Goal: Find specific page/section: Find specific page/section

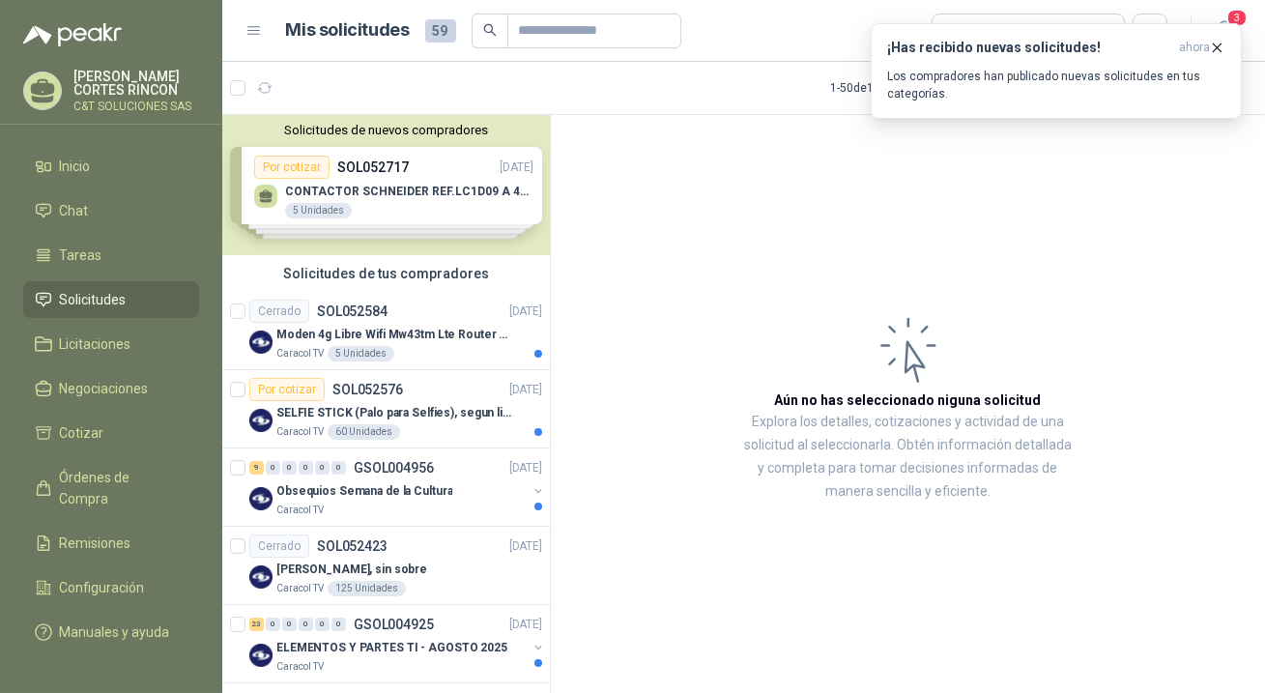
click at [78, 291] on span "Solicitudes" at bounding box center [93, 299] width 67 height 21
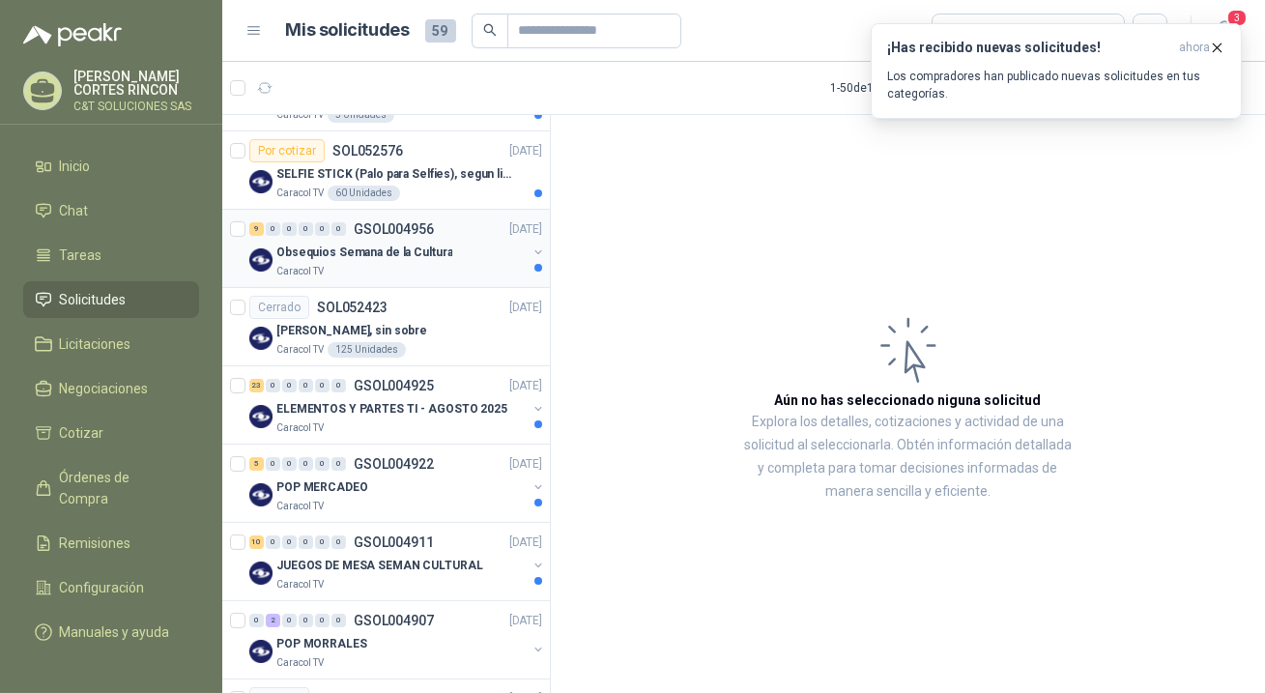
scroll to position [351, 0]
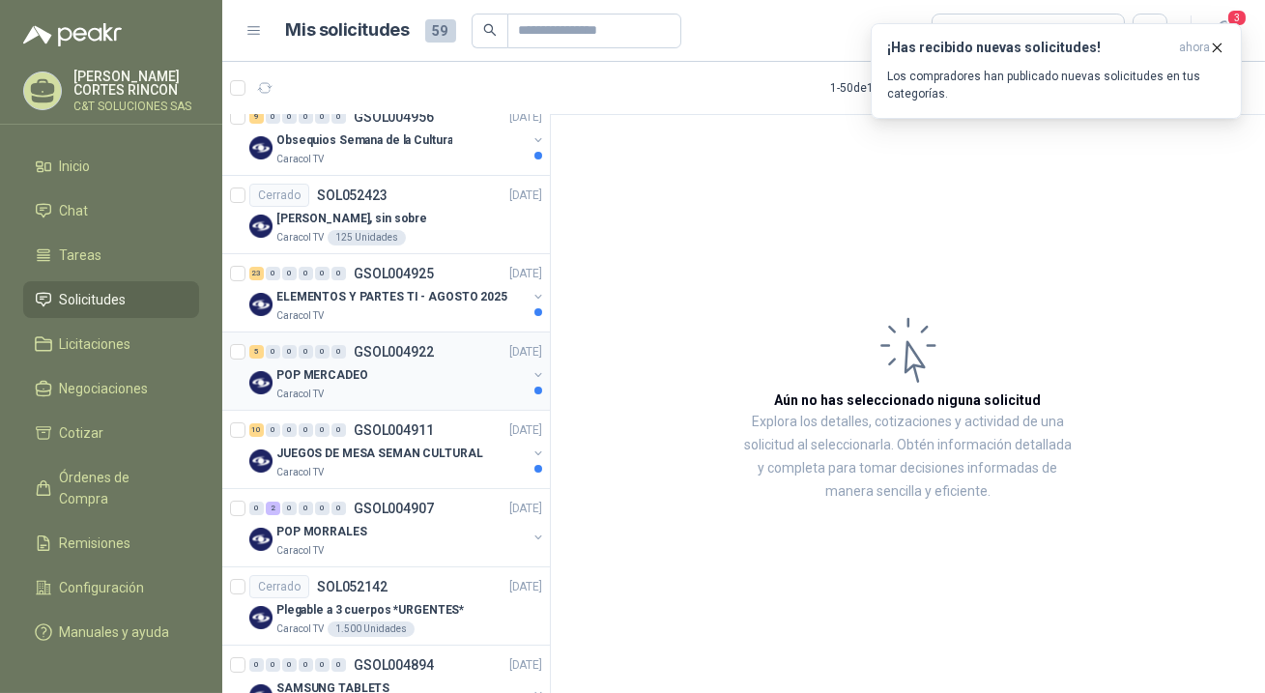
click at [315, 375] on p "POP MERCADEO" at bounding box center [322, 375] width 92 height 18
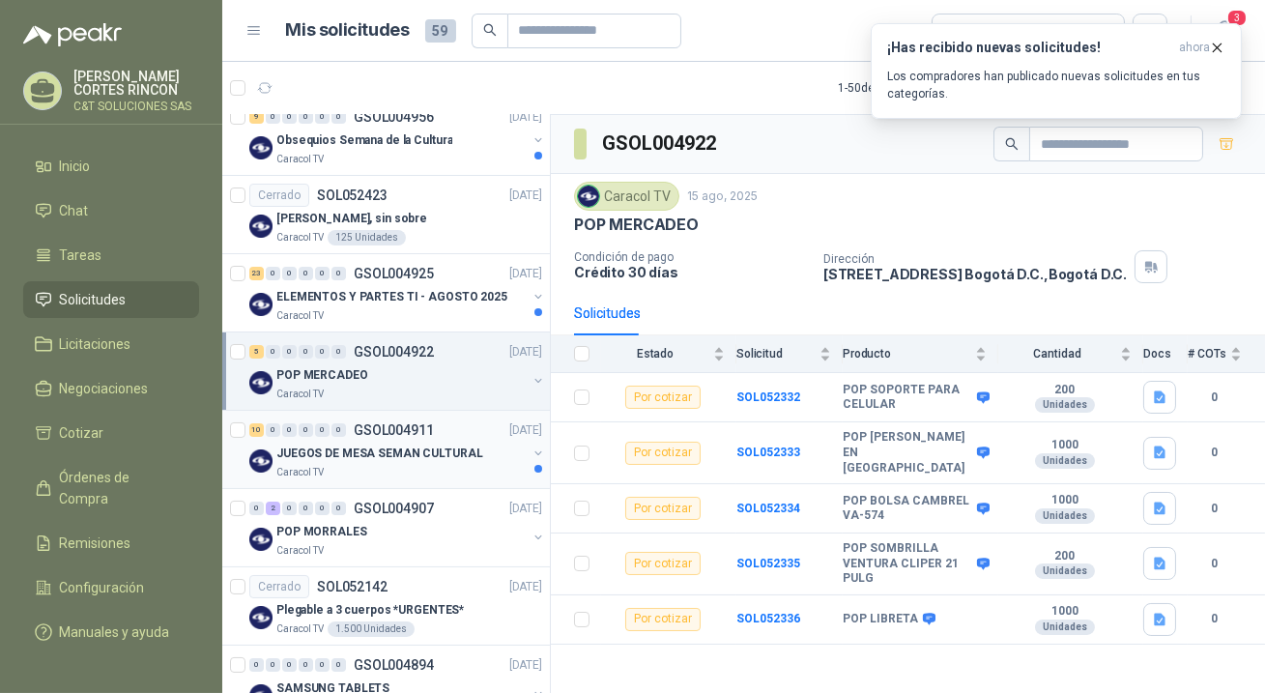
click at [291, 446] on p "JUEGOS DE MESA SEMAN CULTURAL" at bounding box center [379, 453] width 207 height 18
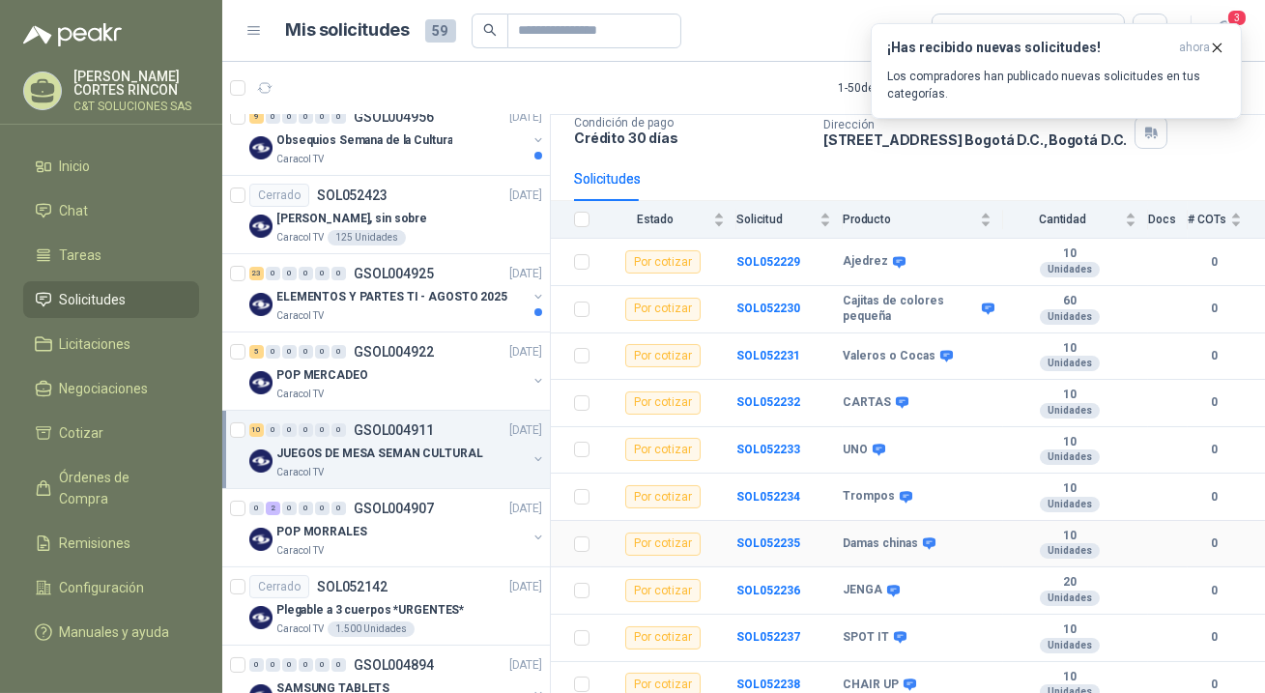
scroll to position [147, 0]
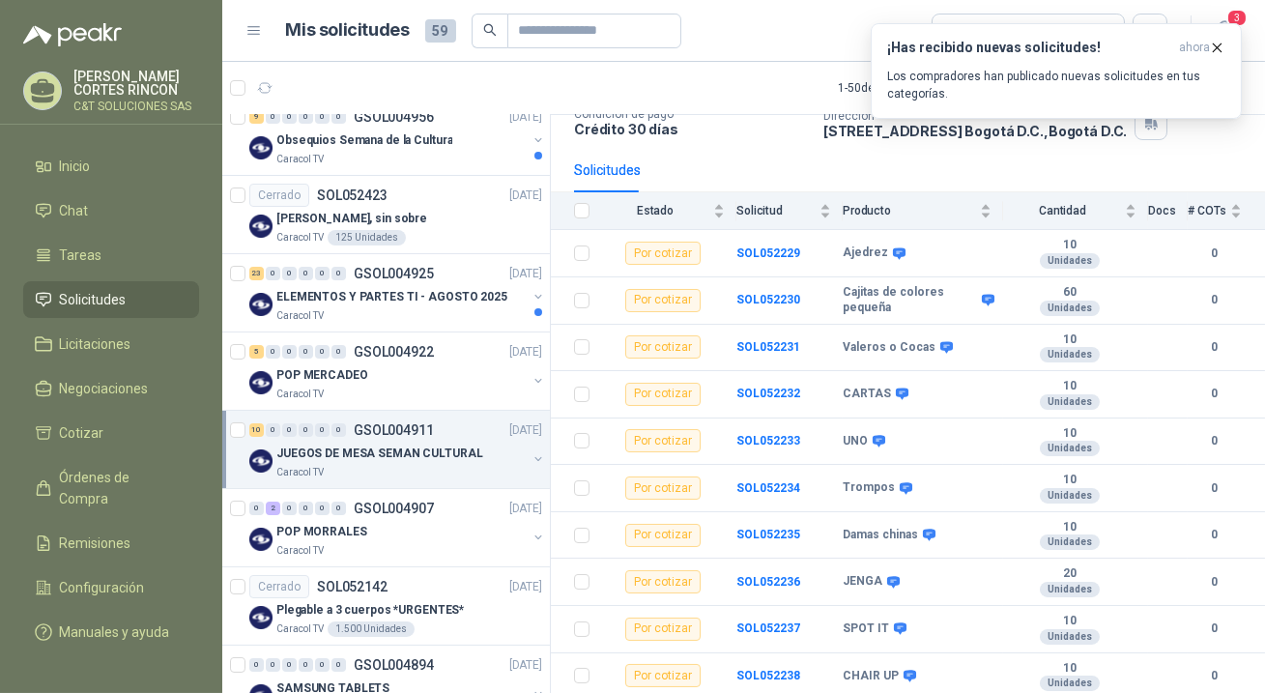
click at [74, 302] on span "Solicitudes" at bounding box center [93, 299] width 67 height 21
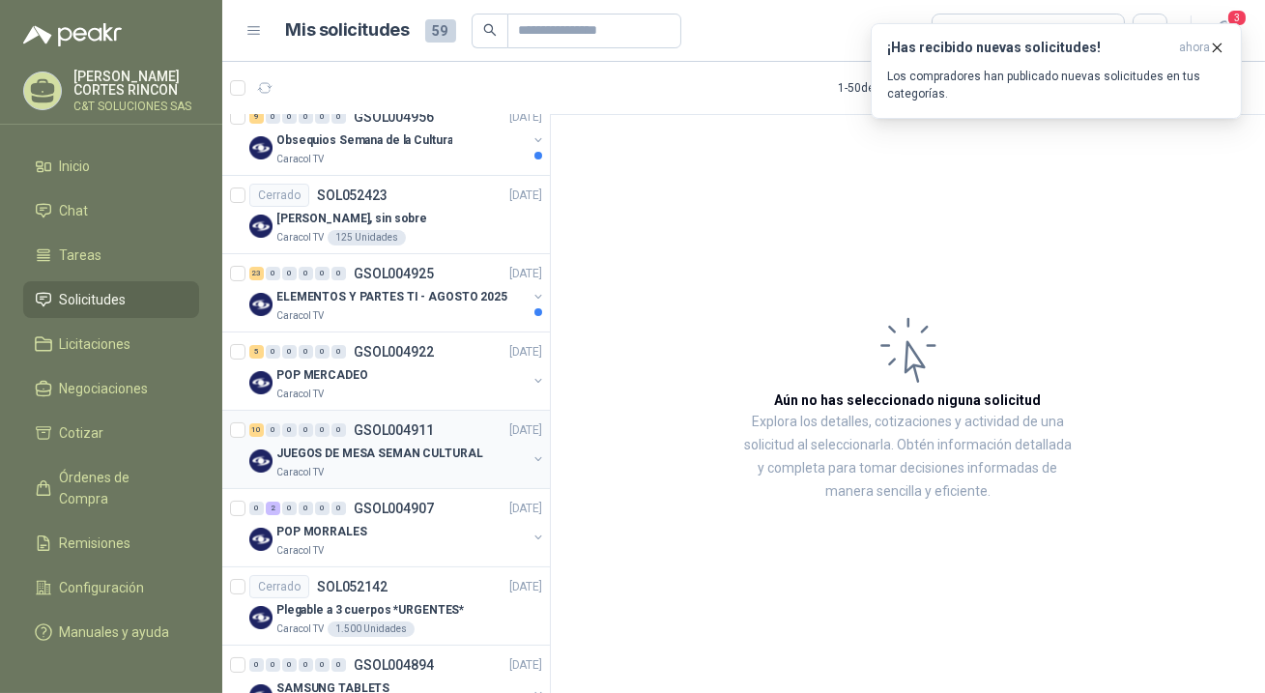
click at [319, 451] on p "JUEGOS DE MESA SEMAN CULTURAL" at bounding box center [379, 453] width 207 height 18
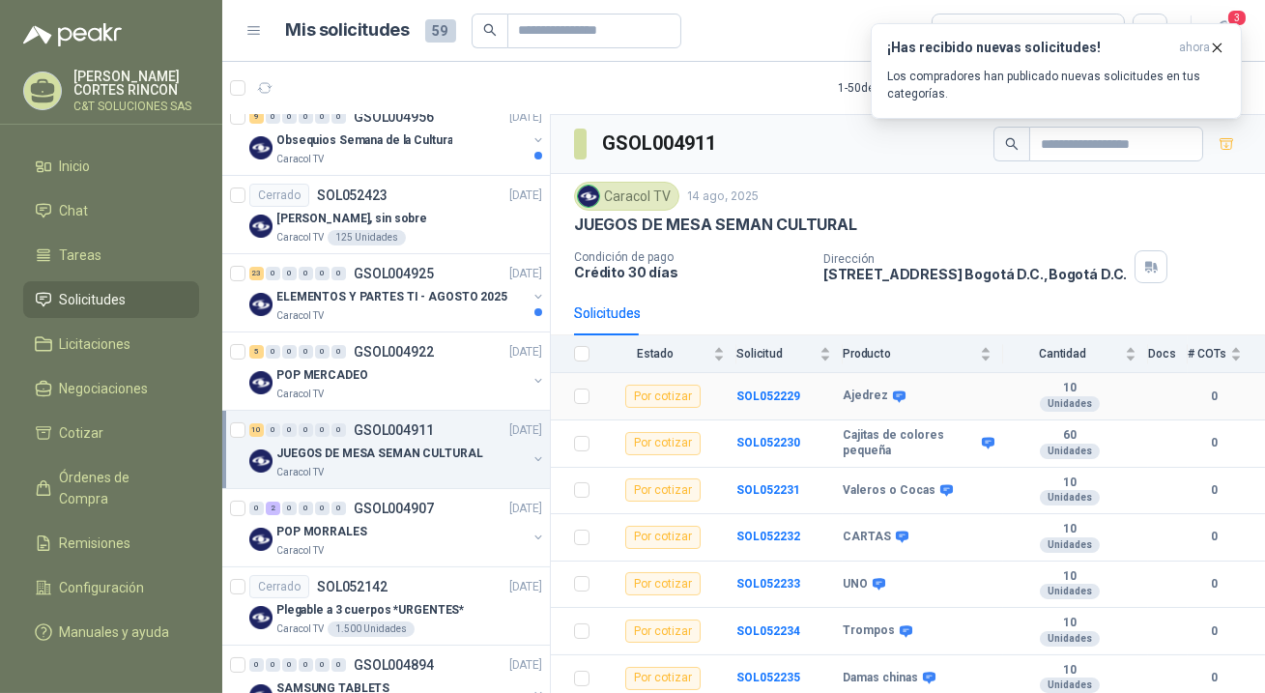
scroll to position [147, 0]
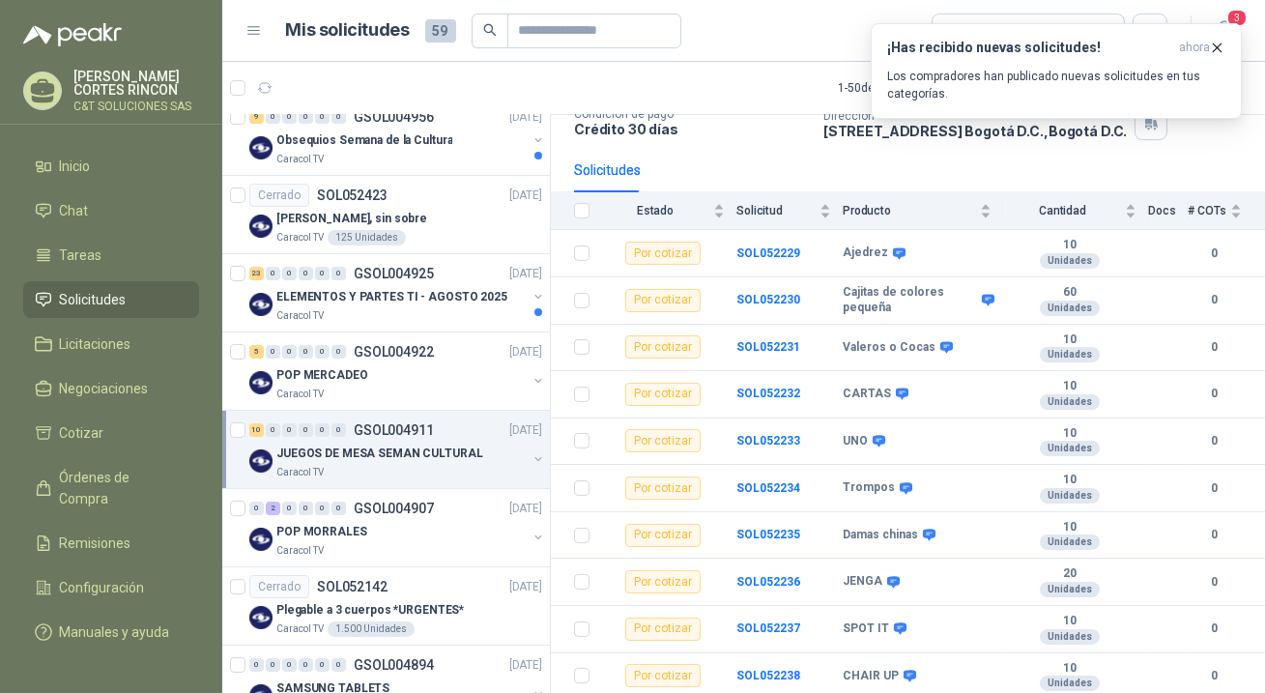
click at [83, 297] on span "Solicitudes" at bounding box center [93, 299] width 67 height 21
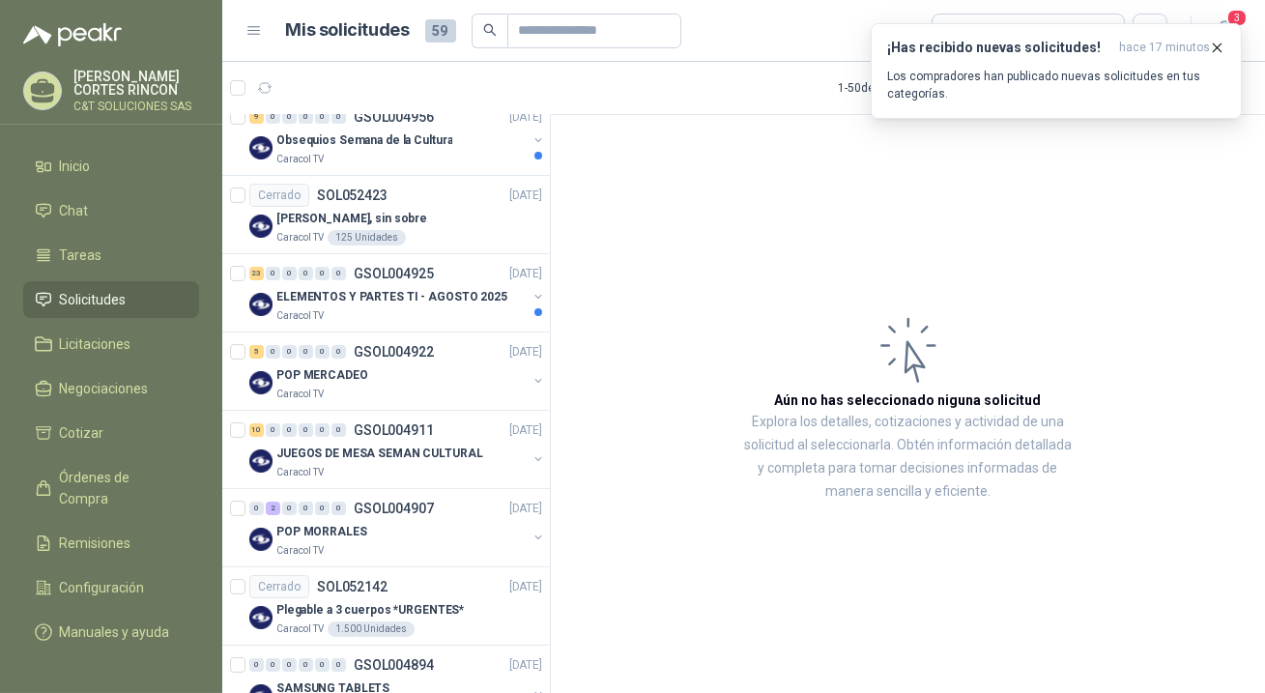
click at [84, 301] on span "Solicitudes" at bounding box center [93, 299] width 67 height 21
click at [87, 299] on span "Solicitudes" at bounding box center [93, 299] width 67 height 21
click at [326, 293] on p "ELEMENTOS Y PARTES TI - AGOSTO 2025" at bounding box center [391, 297] width 231 height 18
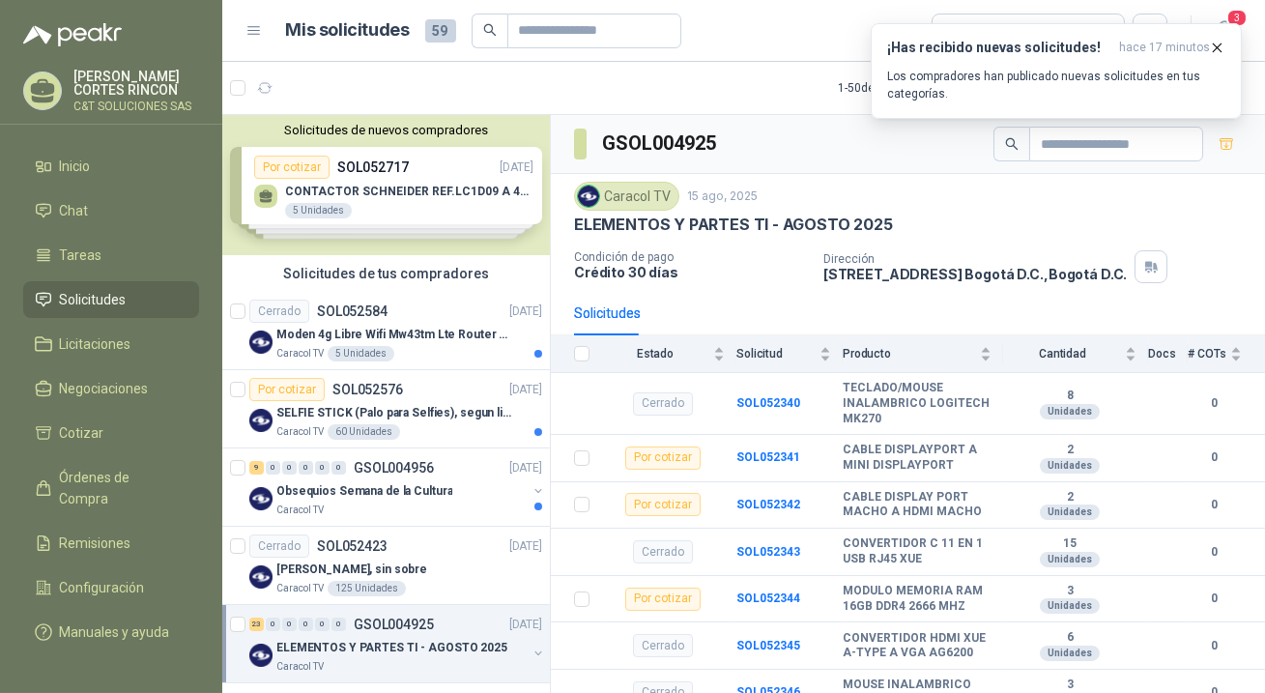
click at [89, 297] on span "Solicitudes" at bounding box center [93, 299] width 67 height 21
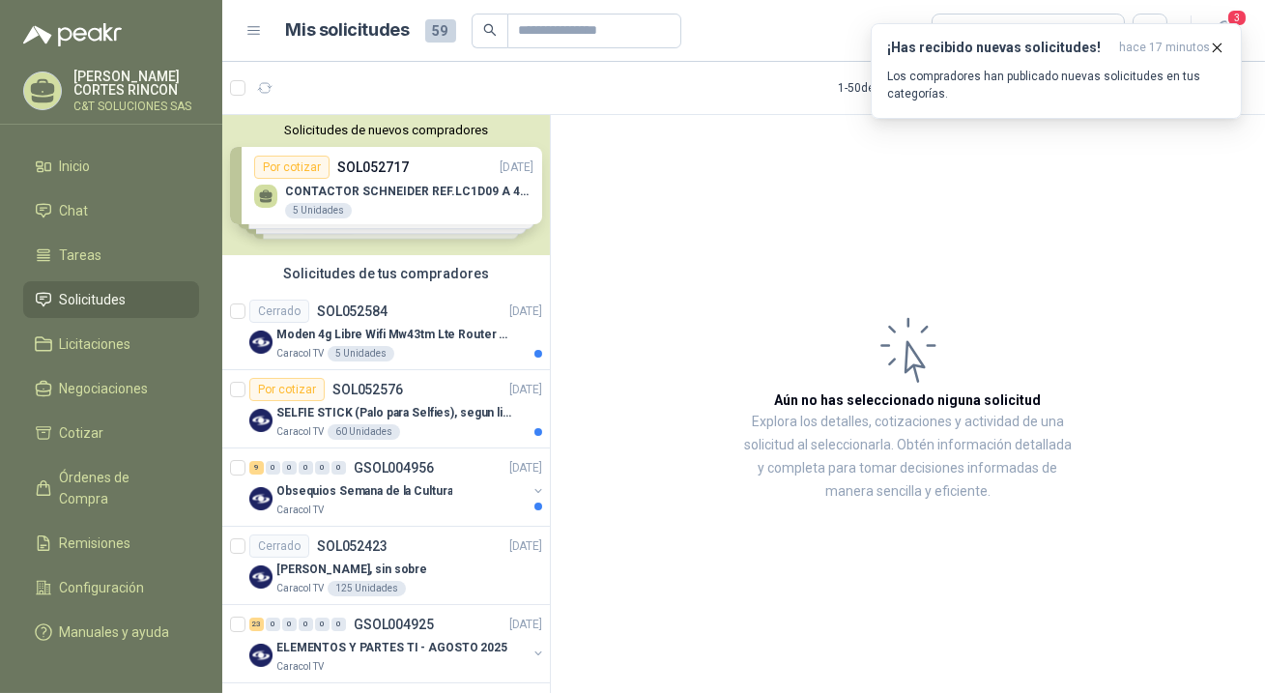
click at [89, 296] on span "Solicitudes" at bounding box center [93, 299] width 67 height 21
click at [112, 472] on span "Órdenes de Compra" at bounding box center [120, 488] width 121 height 43
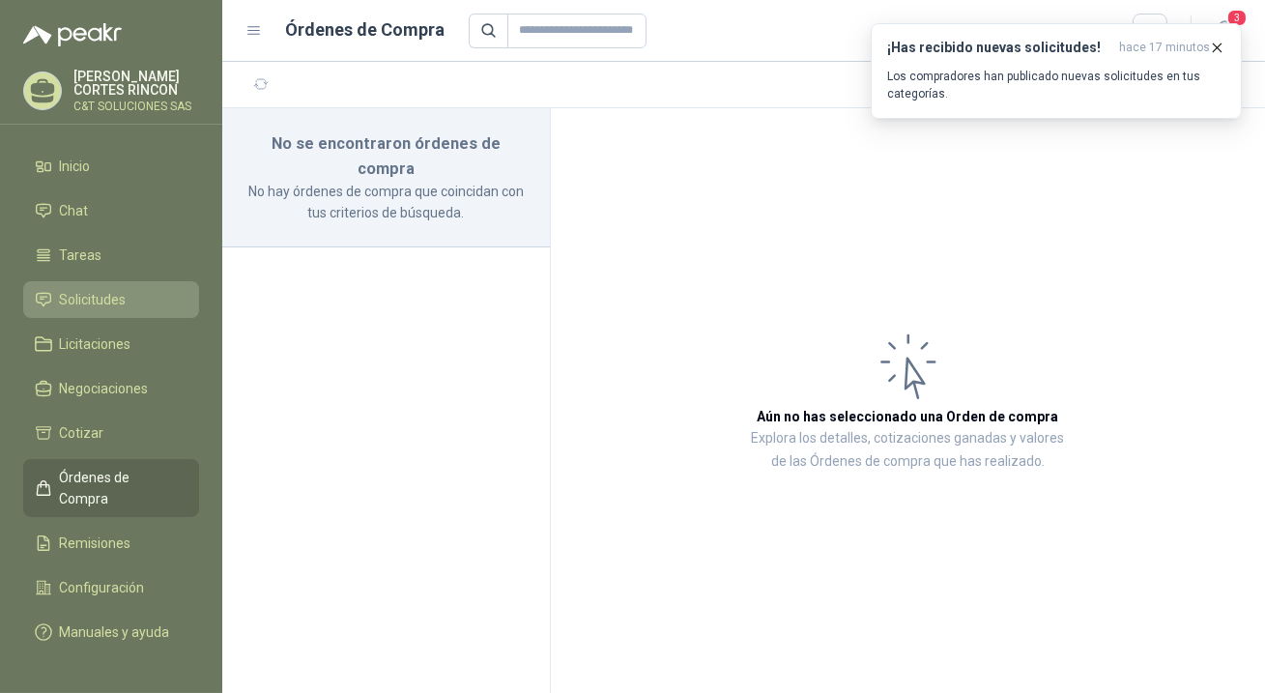
click at [92, 298] on span "Solicitudes" at bounding box center [93, 299] width 67 height 21
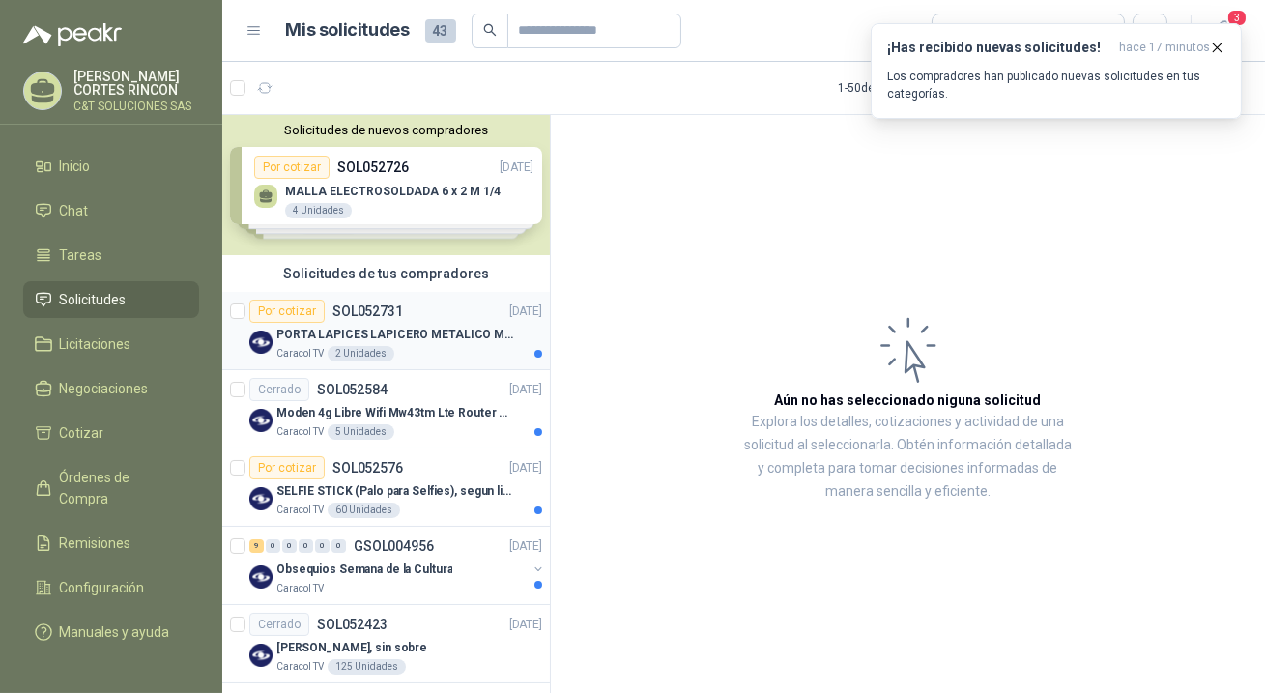
click at [301, 306] on div "Por cotizar" at bounding box center [286, 310] width 75 height 23
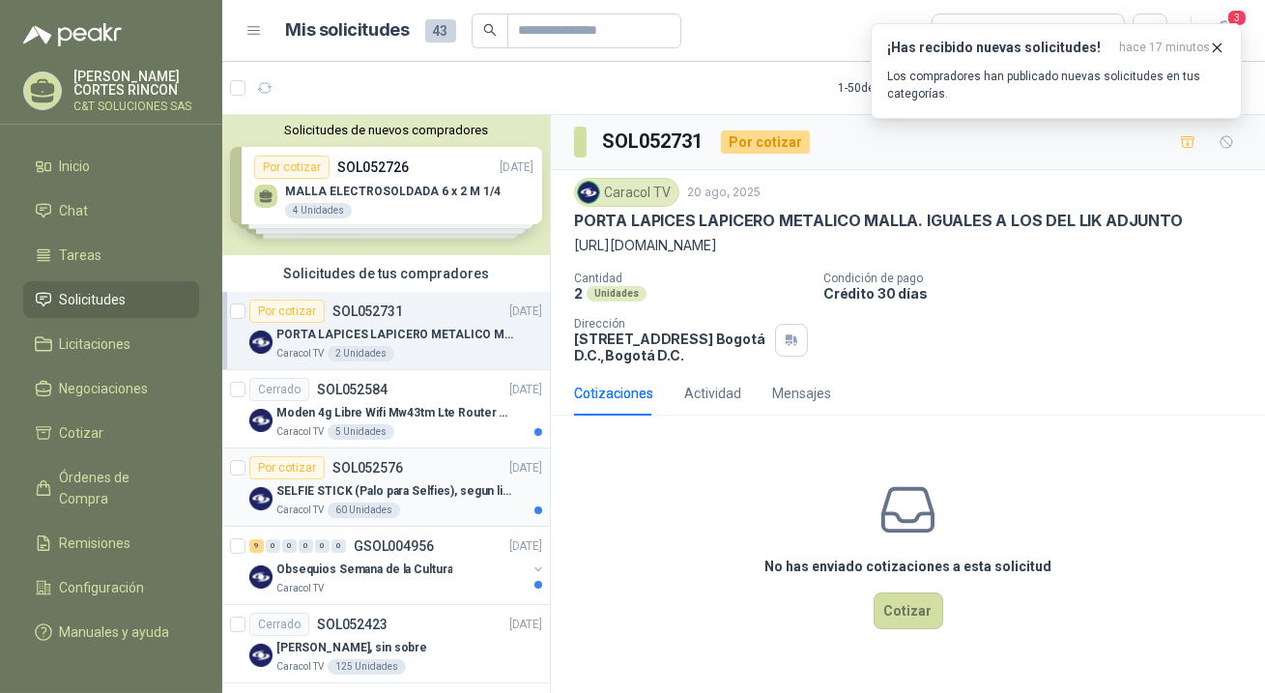
click at [293, 470] on div "Por cotizar" at bounding box center [286, 467] width 75 height 23
